Goal: Transaction & Acquisition: Purchase product/service

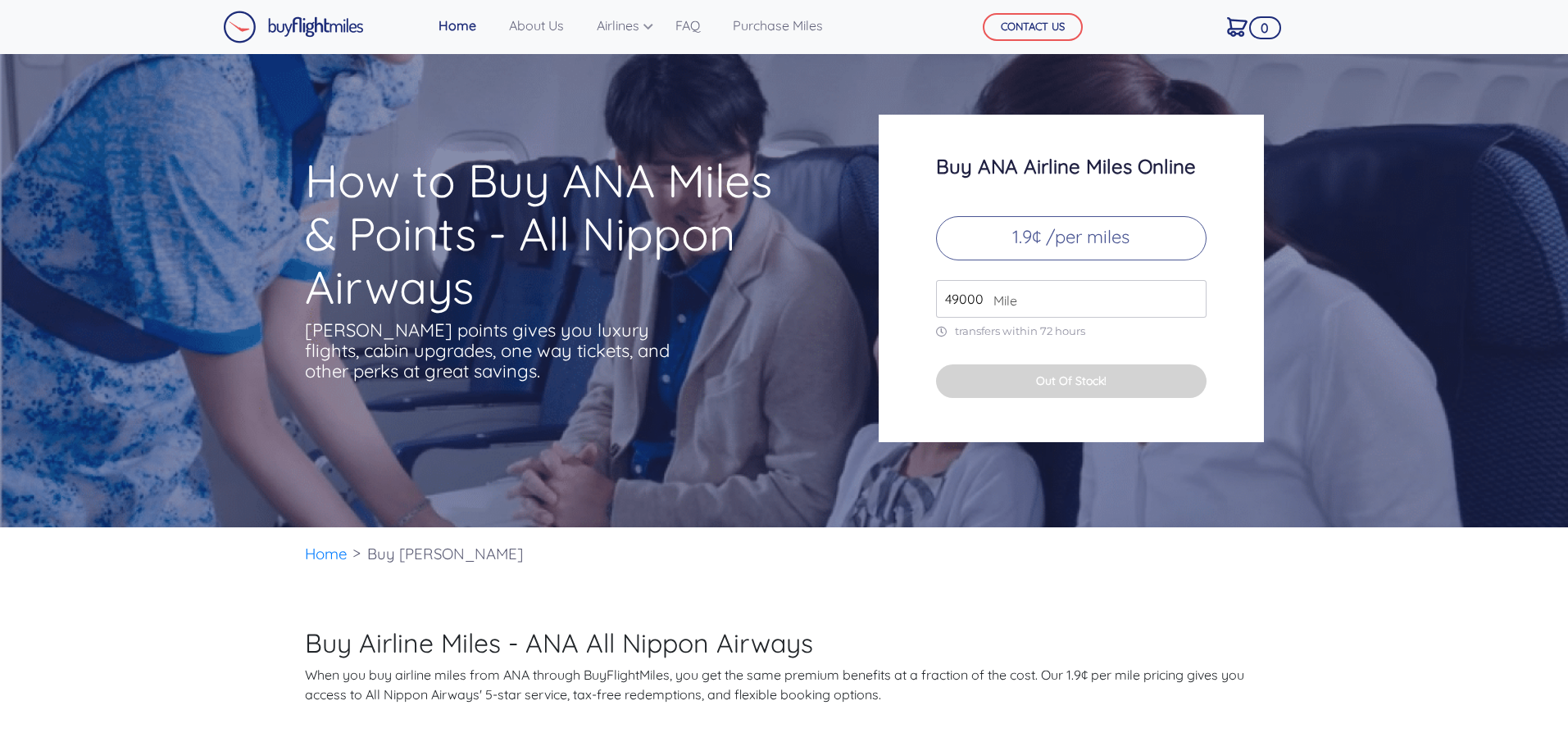
drag, startPoint x: 957, startPoint y: 300, endPoint x: 929, endPoint y: 294, distance: 28.6
click at [929, 298] on div "Buy [PERSON_NAME] Airline Miles Online 1.9¢ /per miles 49000 Mile transfers wit…" at bounding box center [1072, 278] width 386 height 328
type input "45000"
click at [1226, 351] on div "Buy [PERSON_NAME] Airline Miles Online 1.9¢ /per miles 45000 Mile transfers wit…" at bounding box center [1072, 278] width 386 height 328
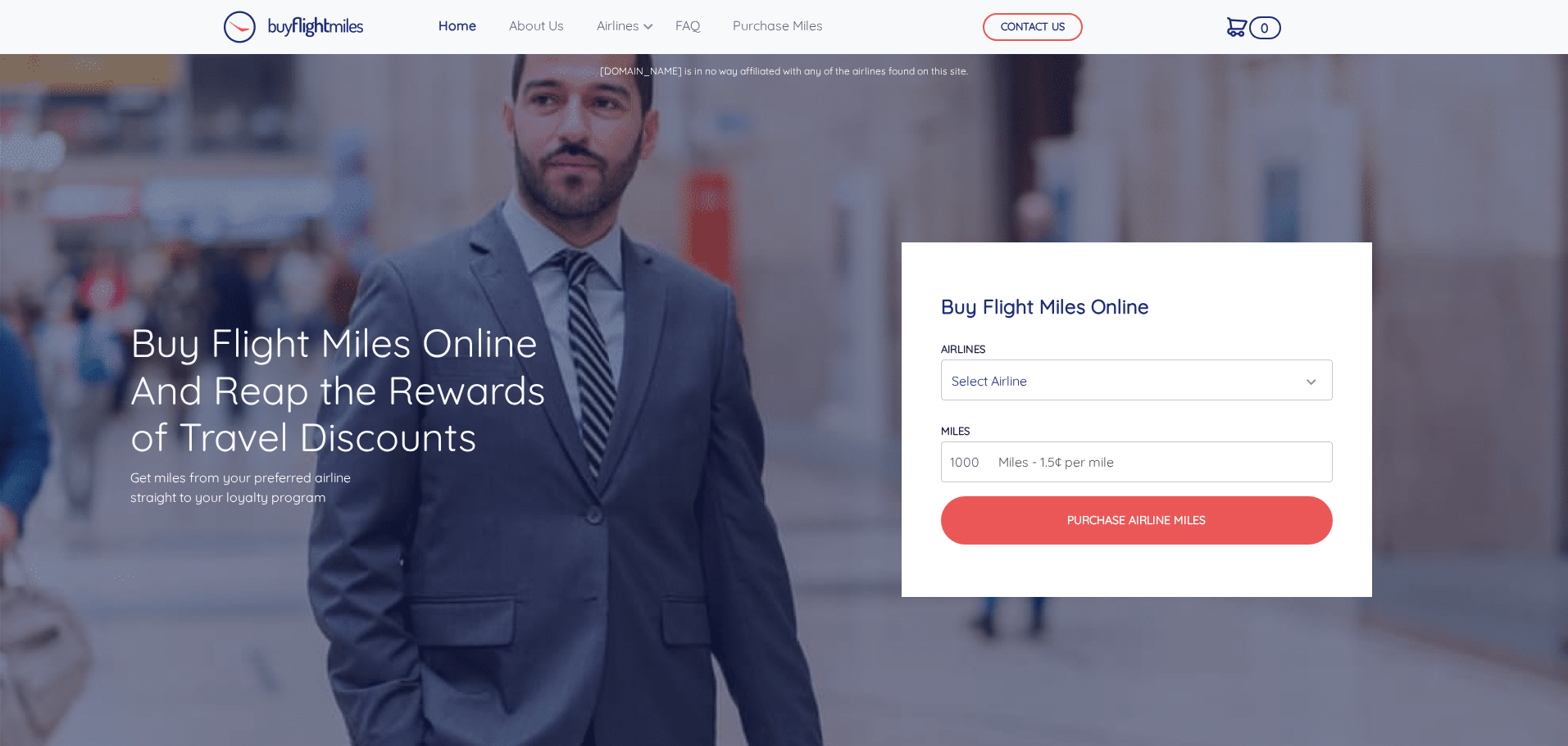
click at [1048, 384] on div "Select Airline" at bounding box center [1131, 381] width 360 height 31
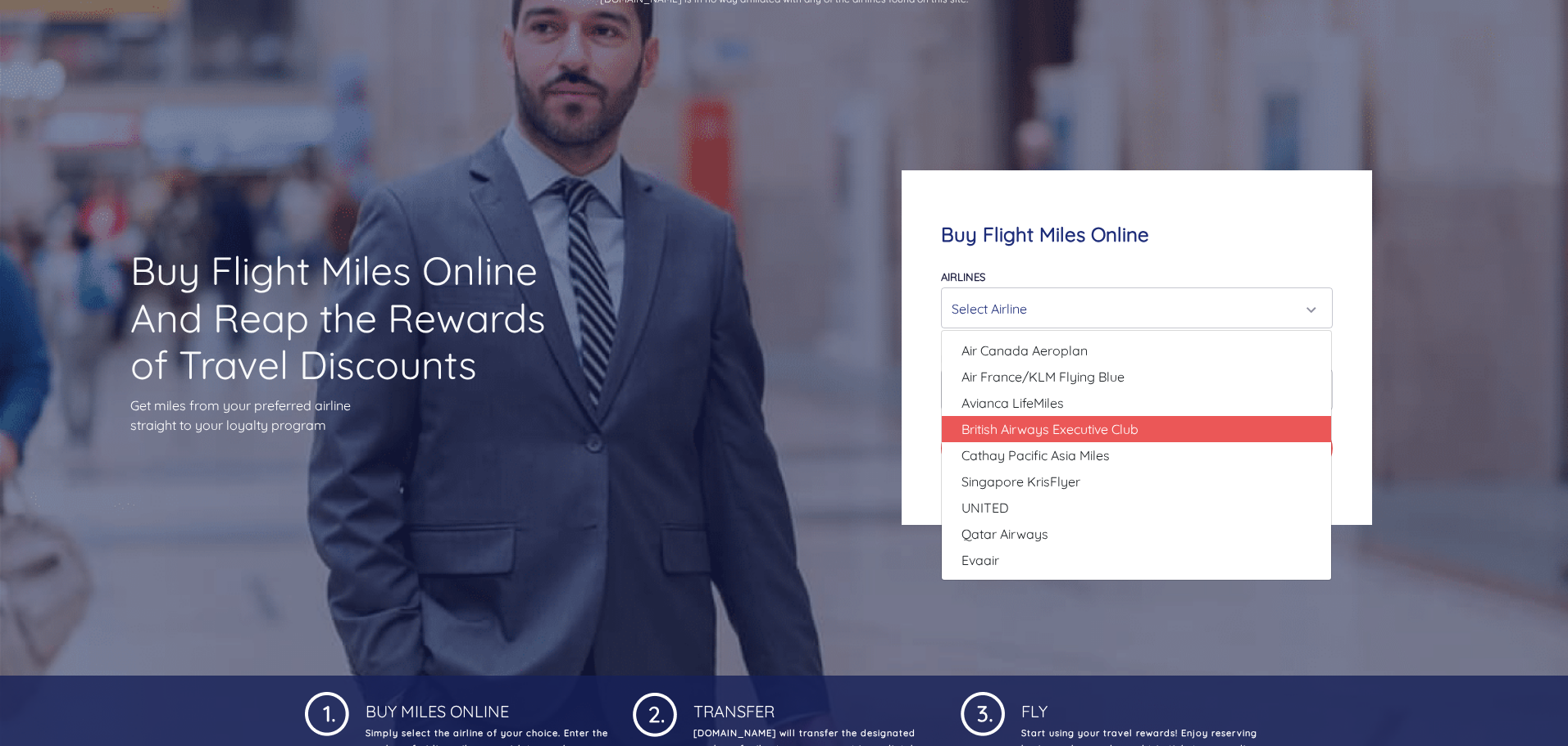
scroll to position [164, 0]
